Goal: Information Seeking & Learning: Learn about a topic

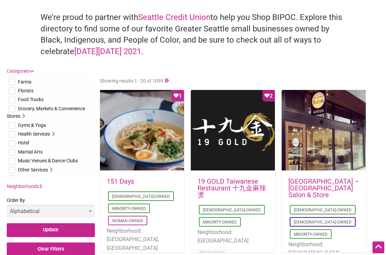
scroll to position [89, 0]
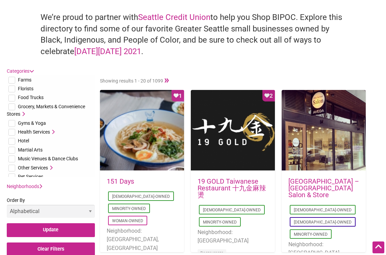
click at [12, 121] on input "checkbox" at bounding box center [11, 123] width 7 height 7
checkbox input "true"
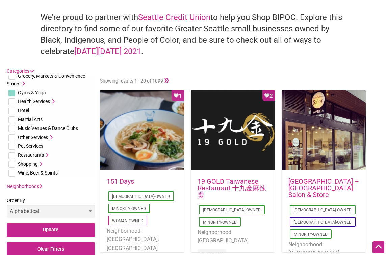
scroll to position [120, 0]
click at [11, 172] on input "checkbox" at bounding box center [11, 172] width 7 height 7
checkbox input "true"
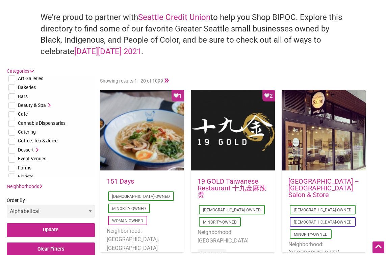
scroll to position [0, 0]
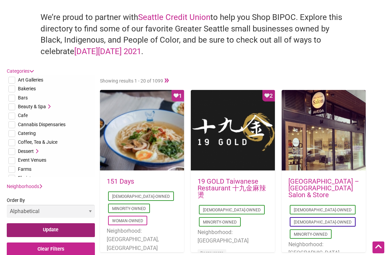
click at [57, 228] on input "Update" at bounding box center [51, 230] width 88 height 14
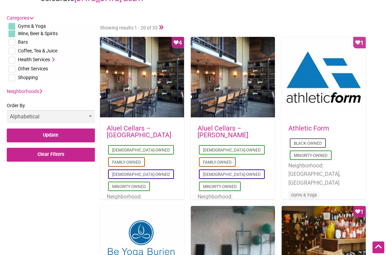
scroll to position [237, 0]
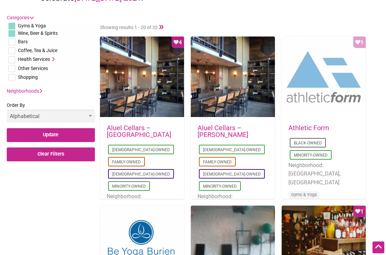
click at [309, 90] on div "Favorite Count 1" at bounding box center [324, 76] width 84 height 81
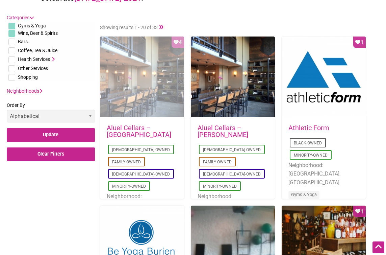
click at [148, 88] on div "Favorite Count 4" at bounding box center [142, 76] width 84 height 81
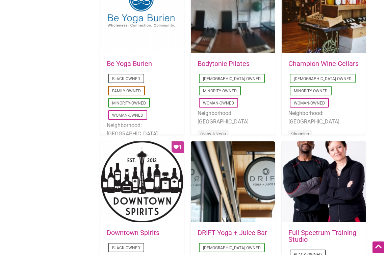
scroll to position [462, 0]
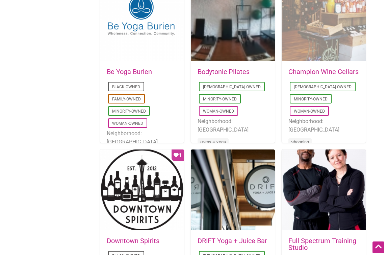
click at [310, 32] on div "Favorite Count 1" at bounding box center [324, 20] width 84 height 81
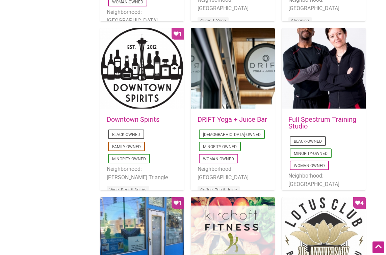
scroll to position [586, 0]
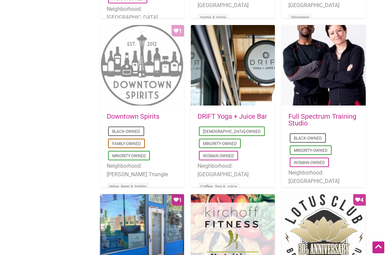
click at [135, 102] on div "Favorite Count 1" at bounding box center [142, 65] width 84 height 81
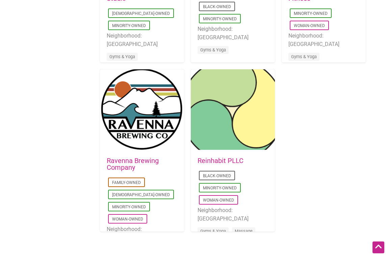
scroll to position [1218, 0]
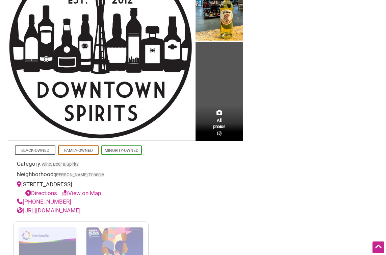
scroll to position [123, 0]
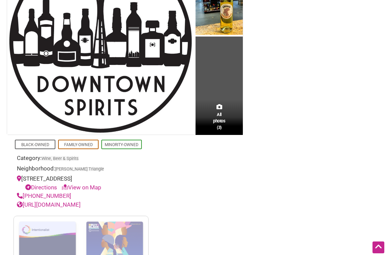
click at [81, 202] on link "[URL][DOMAIN_NAME]" at bounding box center [49, 204] width 64 height 7
